Goal: Task Accomplishment & Management: Manage account settings

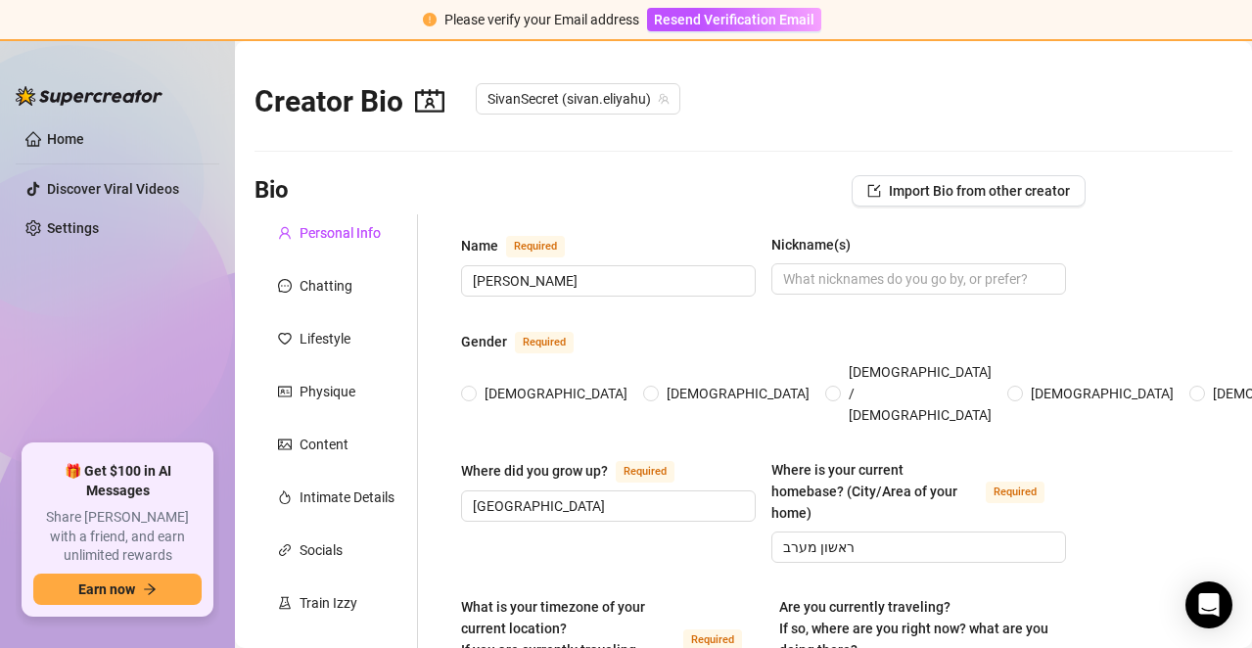
radio input "true"
type input "[DATE]"
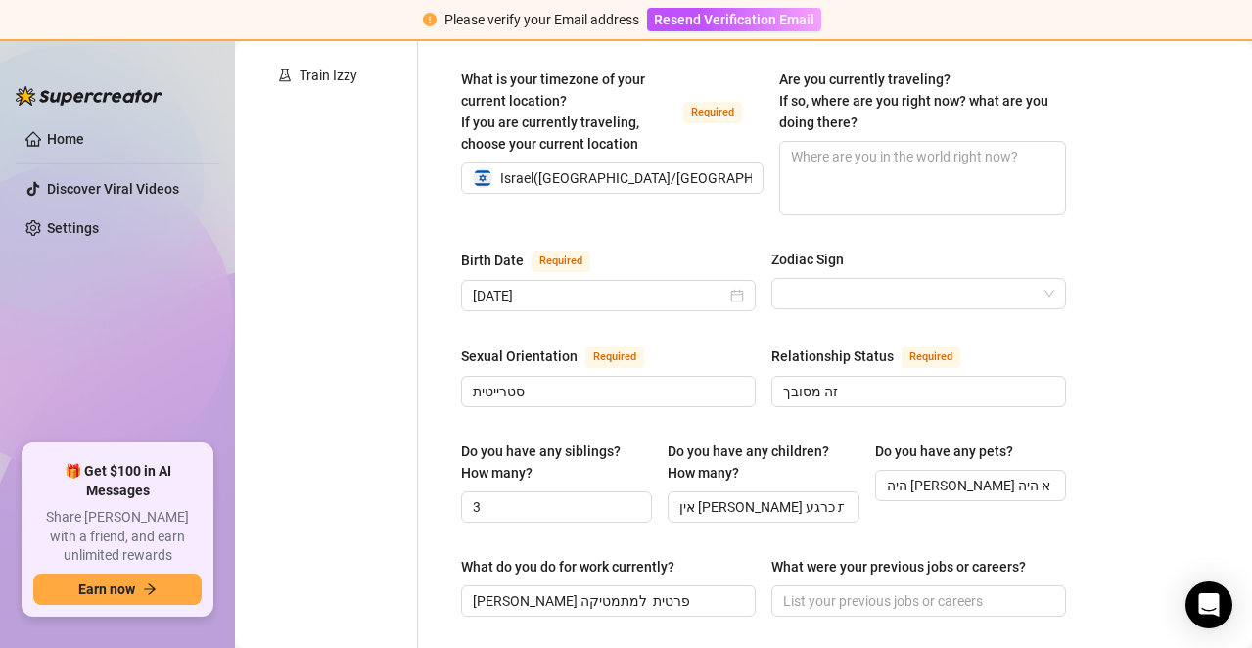
scroll to position [527, 0]
click at [57, 139] on link "Home" at bounding box center [65, 139] width 37 height 16
